Goal: Obtain resource: Download file/media

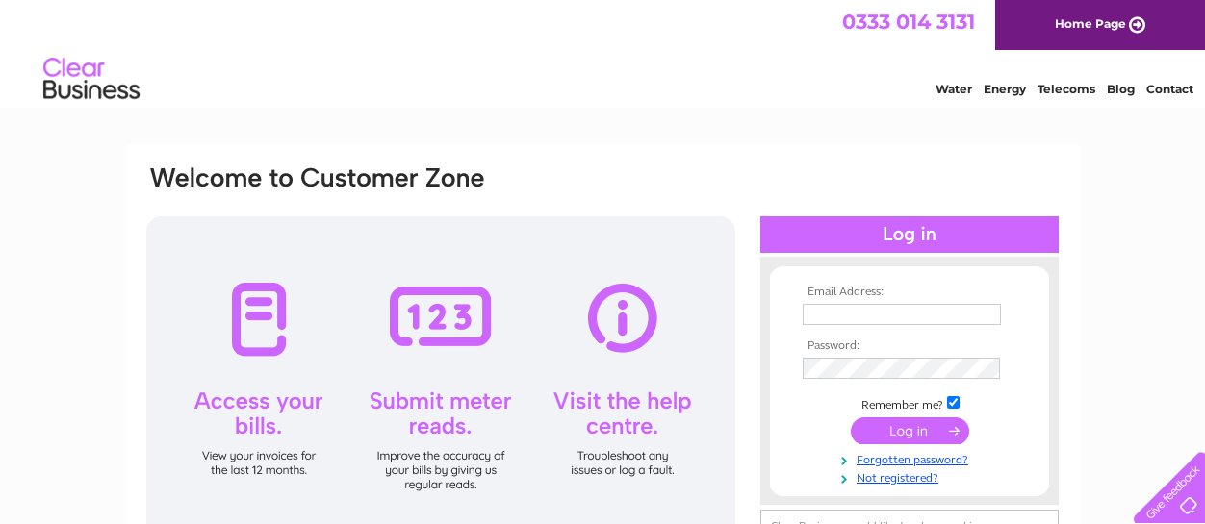
type input "finance@jmoncrieff.co.uk"
click at [903, 430] on input "submit" at bounding box center [910, 431] width 118 height 27
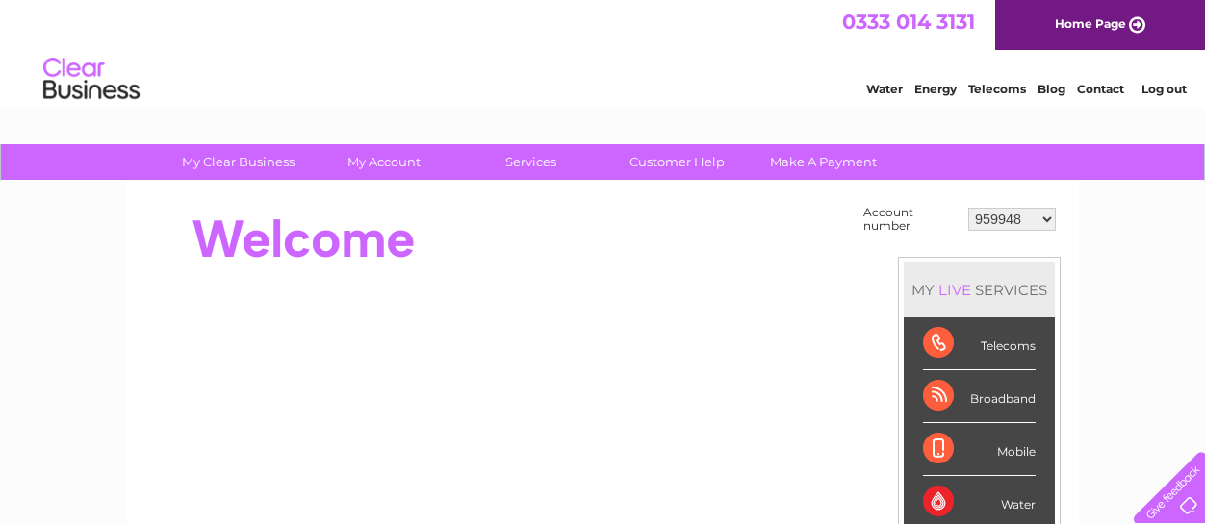
scroll to position [96, 0]
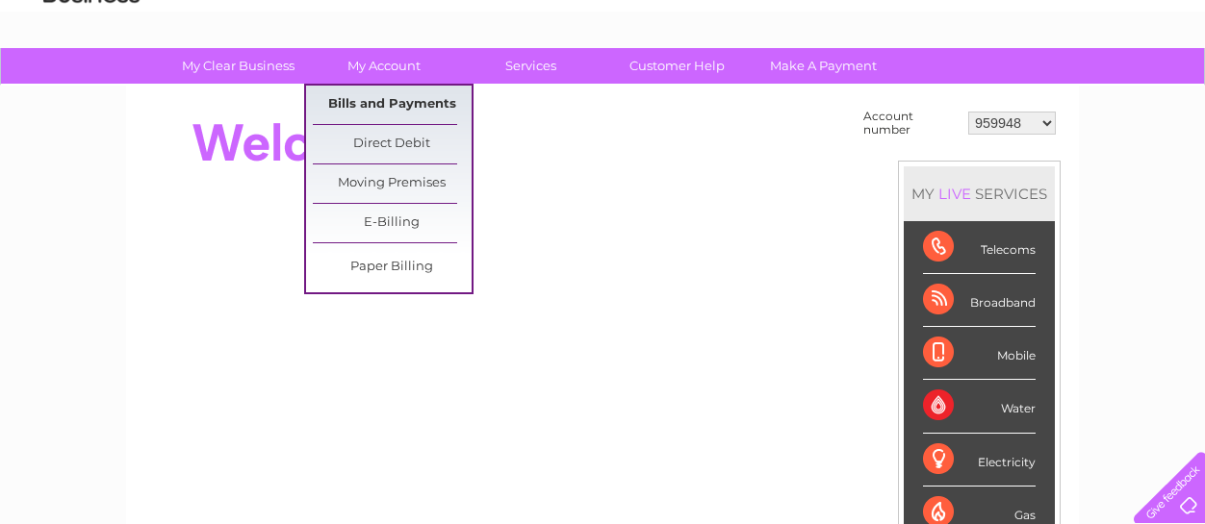
click at [400, 89] on link "Bills and Payments" at bounding box center [392, 105] width 159 height 38
click at [395, 95] on link "Bills and Payments" at bounding box center [392, 105] width 159 height 38
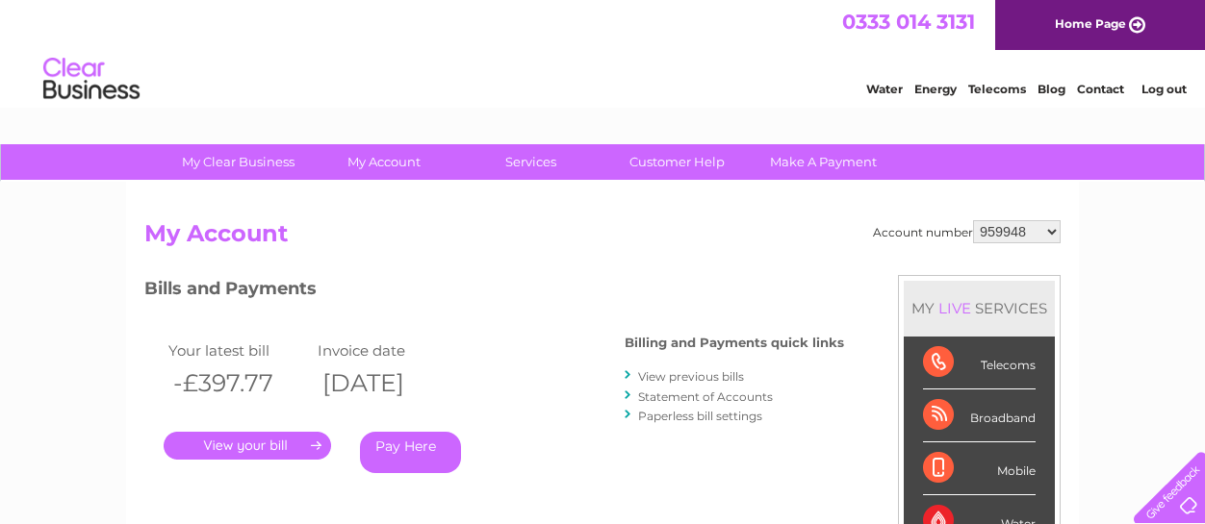
click at [1016, 221] on select "959948 30316568" at bounding box center [1017, 231] width 88 height 23
select select "30316568"
click at [974, 220] on select "959948 30316568" at bounding box center [1017, 231] width 88 height 23
click at [283, 440] on link "." at bounding box center [247, 446] width 167 height 28
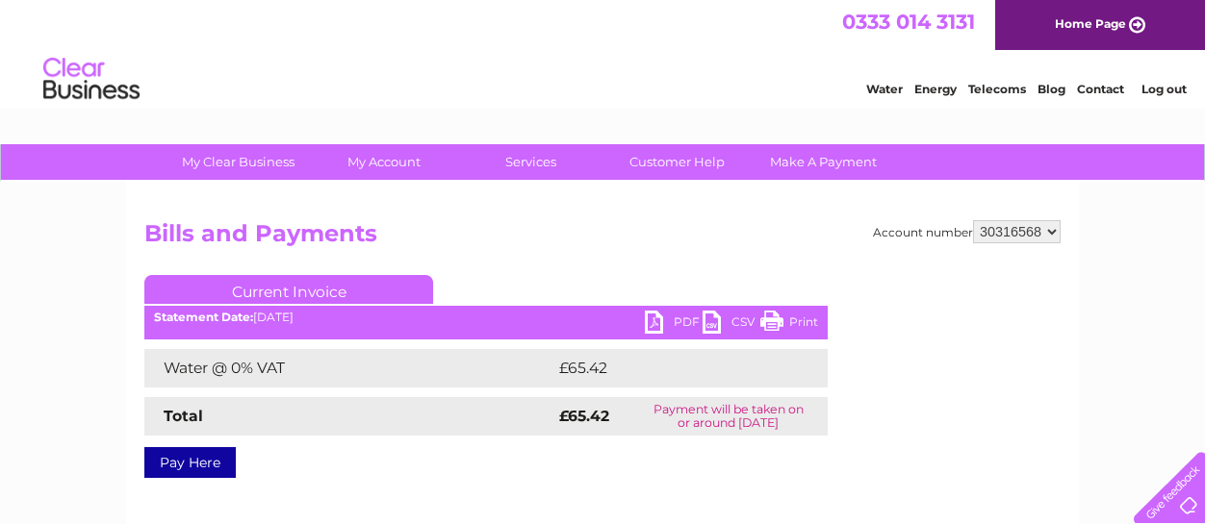
click at [694, 318] on link "PDF" at bounding box center [674, 325] width 58 height 28
